Goal: Task Accomplishment & Management: Manage account settings

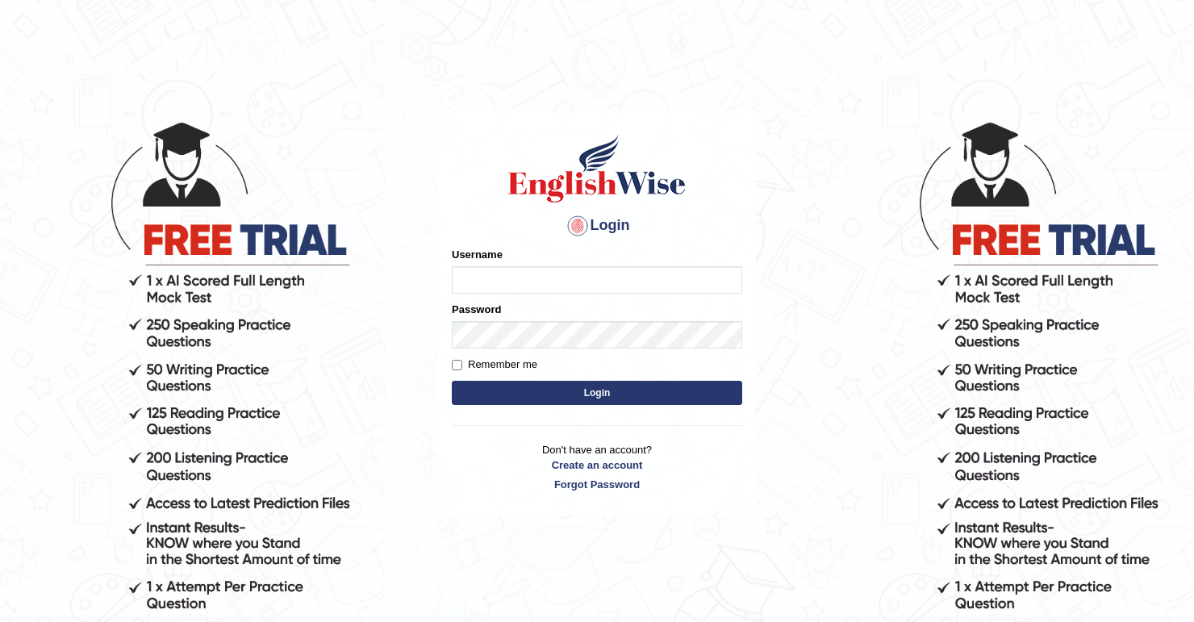
drag, startPoint x: 0, startPoint y: 0, endPoint x: 511, endPoint y: 281, distance: 583.4
click at [511, 281] on input "Username" at bounding box center [597, 279] width 290 height 27
type input "[EMAIL_ADDRESS][DOMAIN_NAME]"
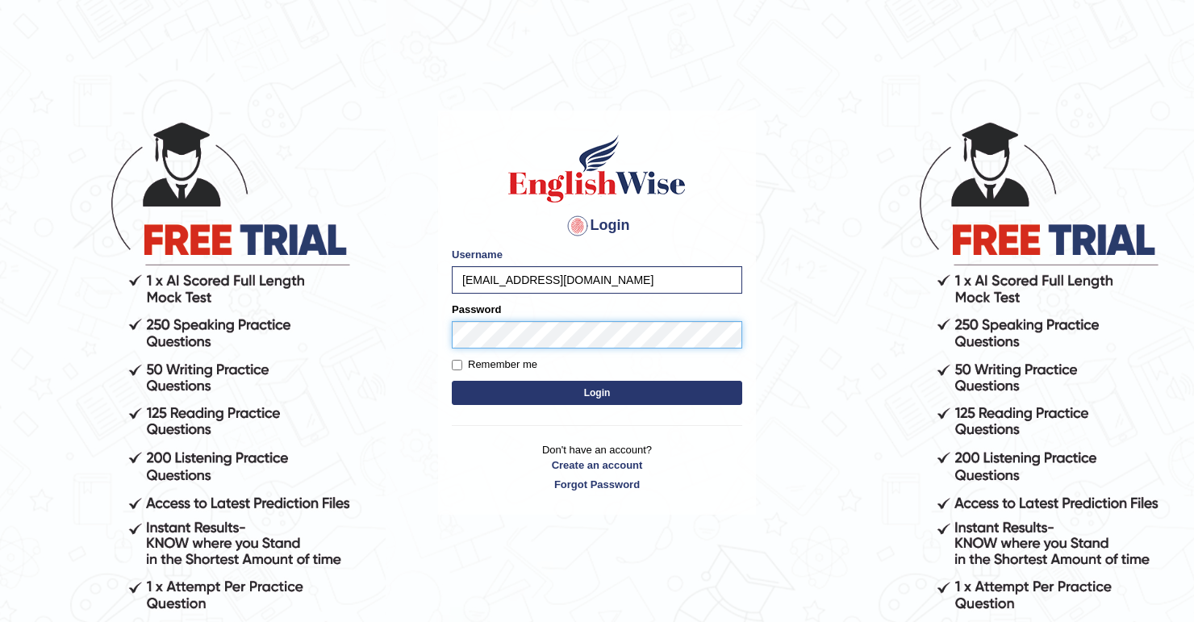
click at [452, 381] on button "Login" at bounding box center [597, 393] width 290 height 24
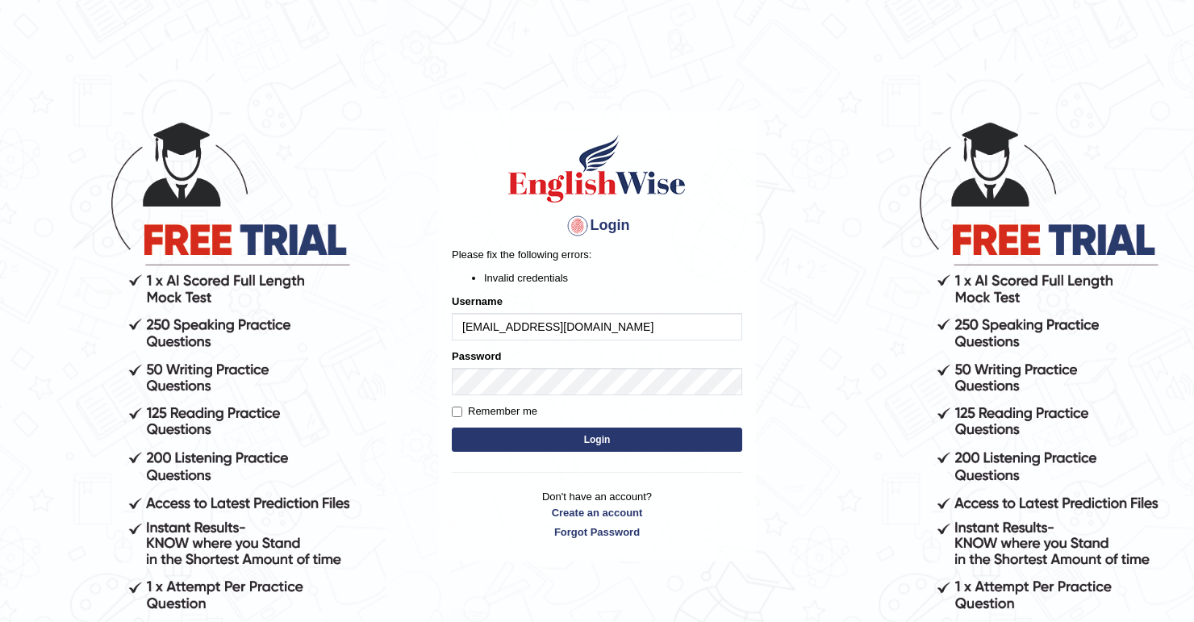
drag, startPoint x: 584, startPoint y: 332, endPoint x: 530, endPoint y: 340, distance: 54.6
click at [530, 340] on form "Please fix the following errors: Invalid credentials Username [EMAIL_ADDRESS][D…" at bounding box center [597, 351] width 290 height 209
type input "ariambadoles"
click at [771, 402] on body "Login Please fix the following errors: Invalid credentials Username ariambadole…" at bounding box center [597, 371] width 1194 height 622
click at [580, 436] on button "Login" at bounding box center [597, 440] width 290 height 24
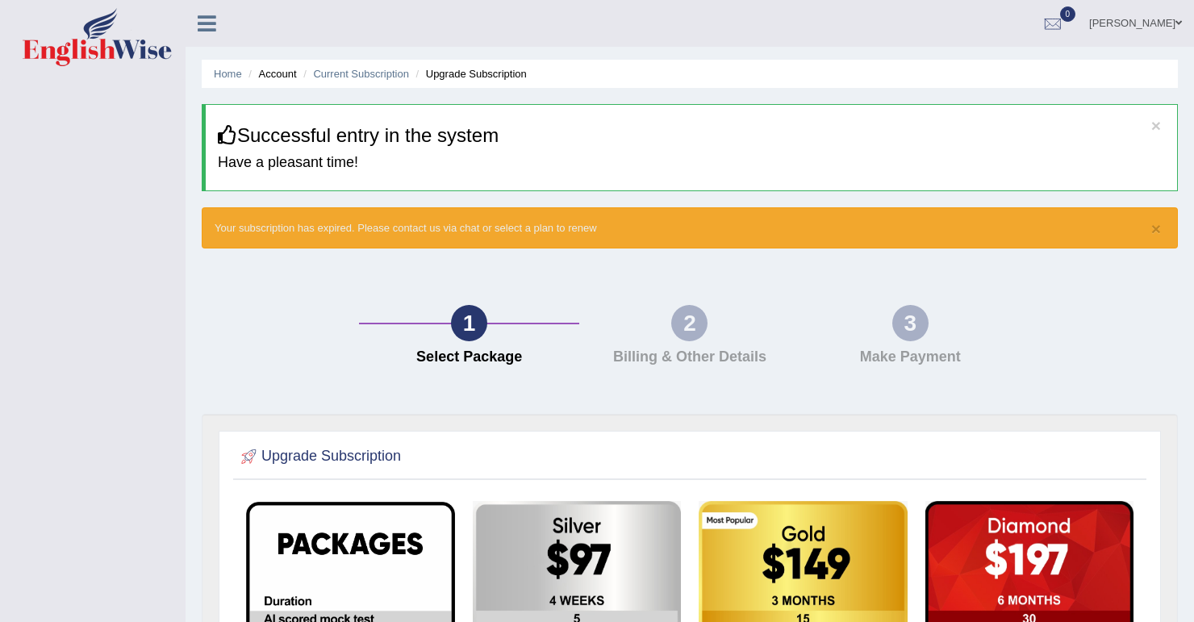
drag, startPoint x: 1135, startPoint y: 38, endPoint x: 1136, endPoint y: 29, distance: 8.9
click at [1135, 38] on link "Maria Socorro Badoles" at bounding box center [1135, 21] width 117 height 42
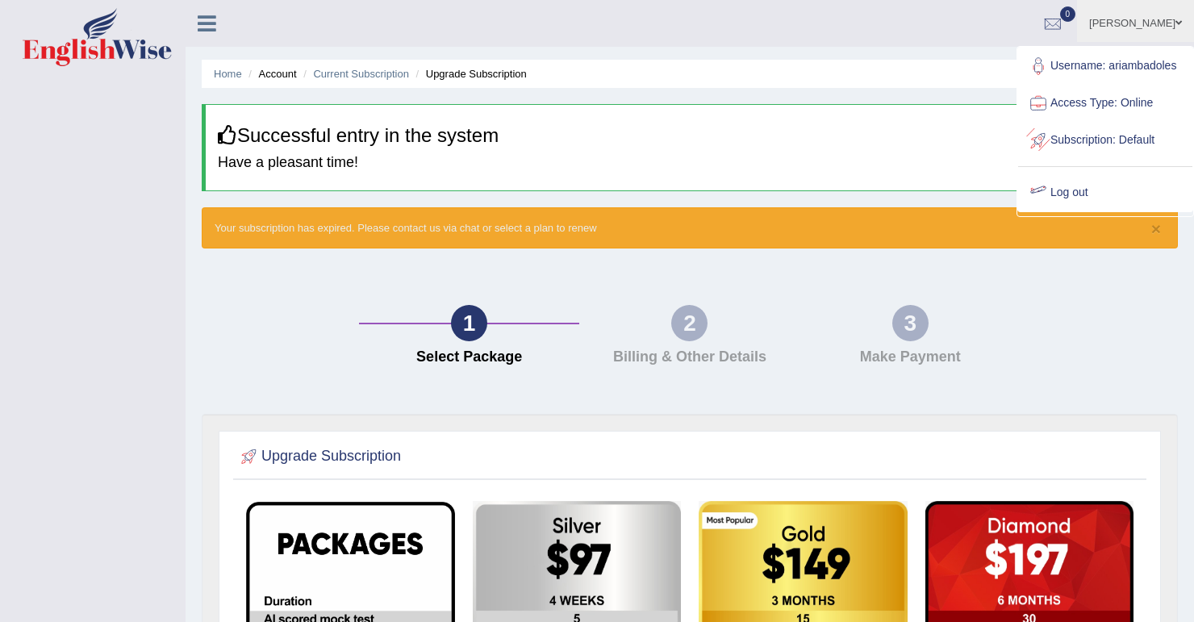
click at [1080, 196] on link "Log out" at bounding box center [1105, 192] width 174 height 37
